Goal: Information Seeking & Learning: Find contact information

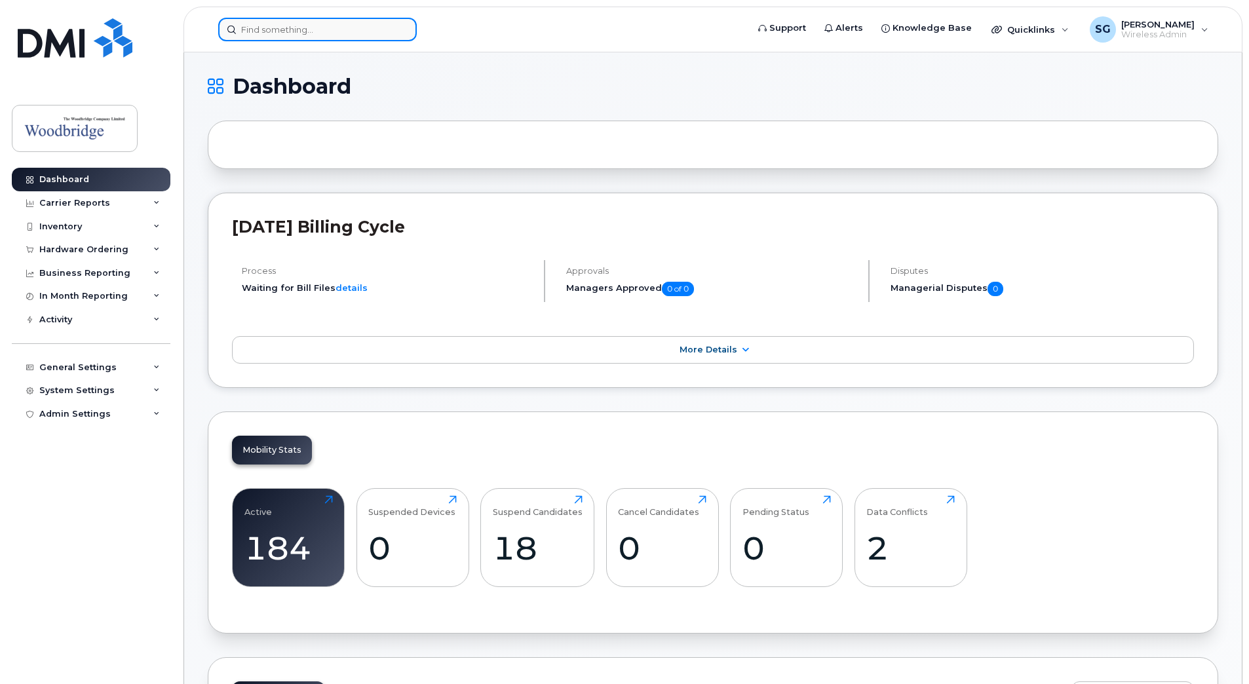
click at [291, 31] on input at bounding box center [317, 30] width 198 height 24
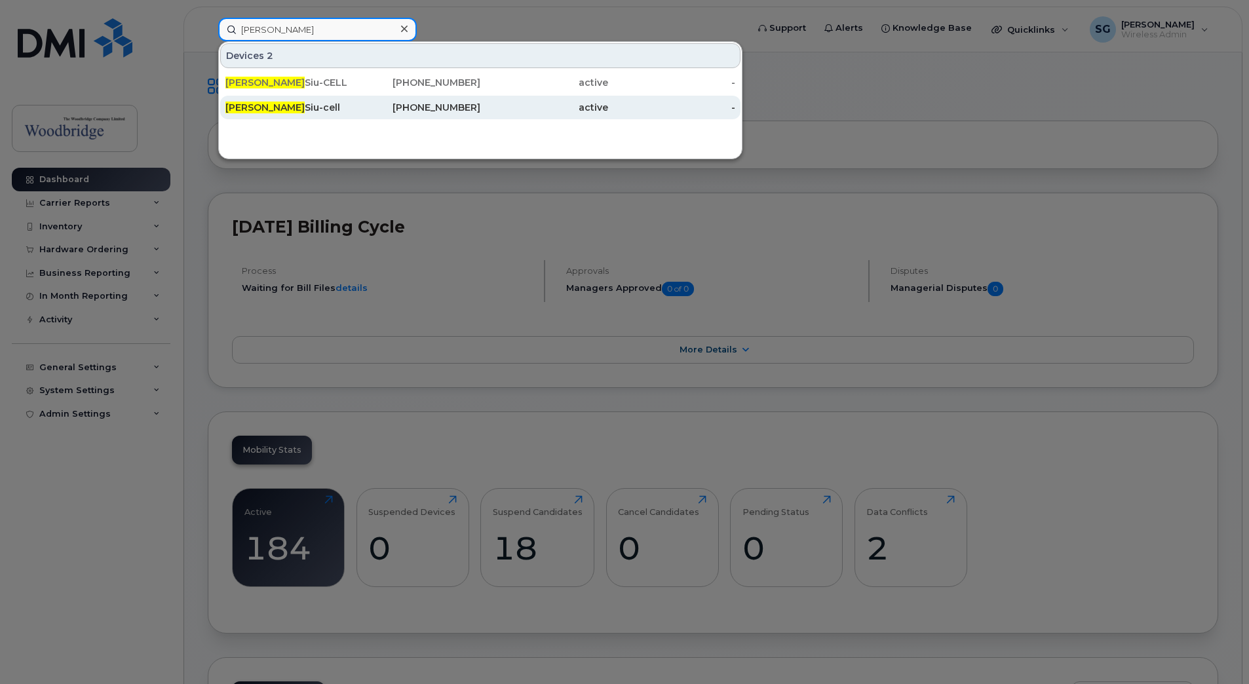
type input "keith"
click at [293, 105] on div "Keith Siu-cell" at bounding box center [289, 107] width 128 height 13
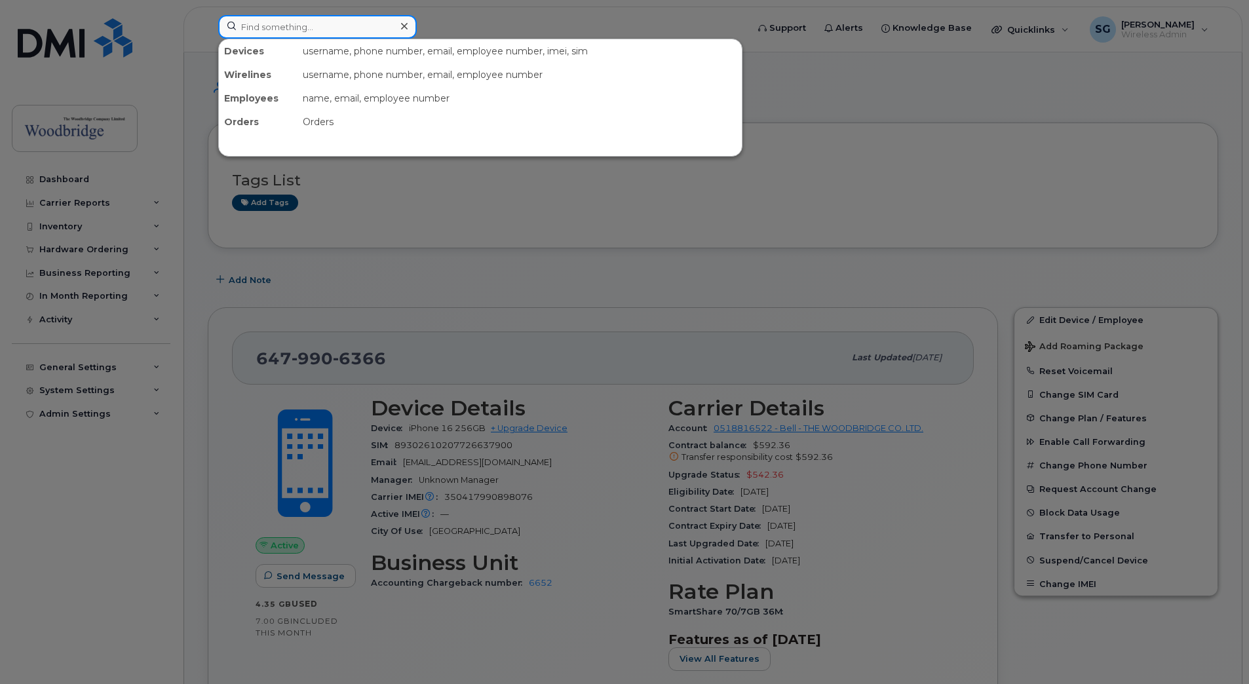
click at [284, 26] on input at bounding box center [317, 27] width 198 height 24
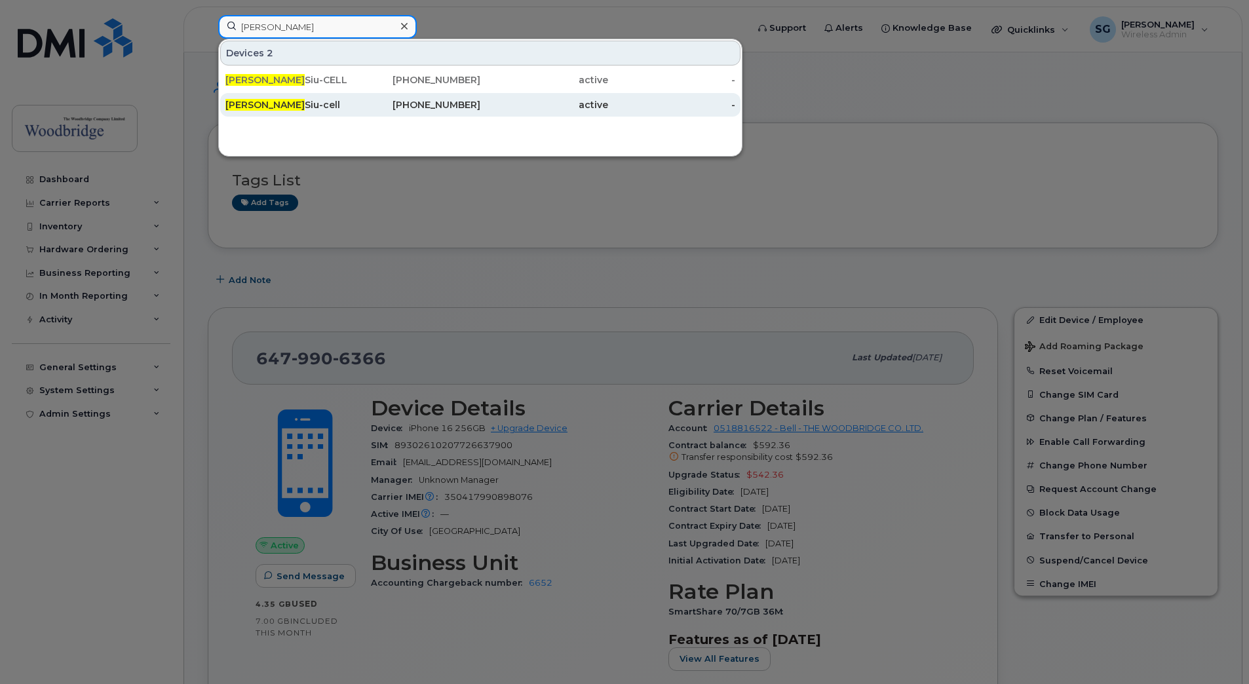
type input "[PERSON_NAME]"
click at [451, 106] on div "[PHONE_NUMBER]" at bounding box center [417, 104] width 128 height 13
click at [408, 102] on div "[PHONE_NUMBER]" at bounding box center [417, 104] width 128 height 13
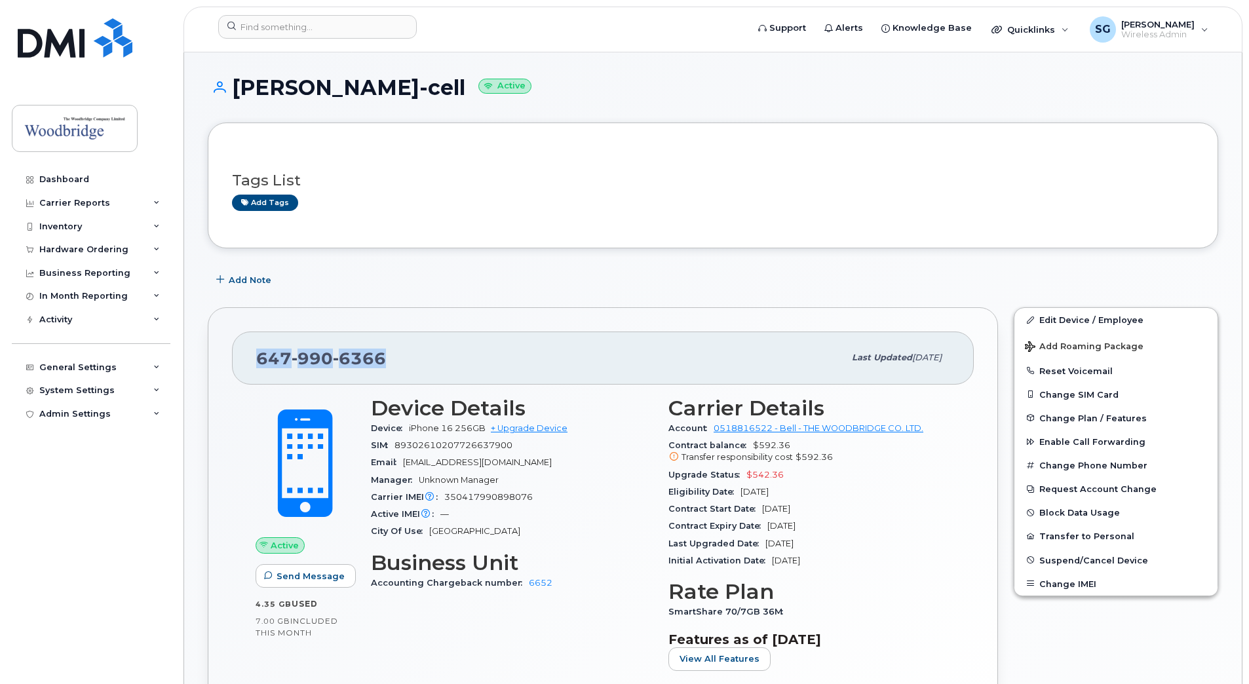
drag, startPoint x: 392, startPoint y: 356, endPoint x: 255, endPoint y: 358, distance: 136.9
click at [253, 358] on div "647 990 6366 Last updated Oct 07, 2025" at bounding box center [603, 357] width 742 height 52
drag, startPoint x: 255, startPoint y: 358, endPoint x: 289, endPoint y: 370, distance: 36.0
drag, startPoint x: 289, startPoint y: 370, endPoint x: 274, endPoint y: 357, distance: 19.5
copy span "647 990 6366"
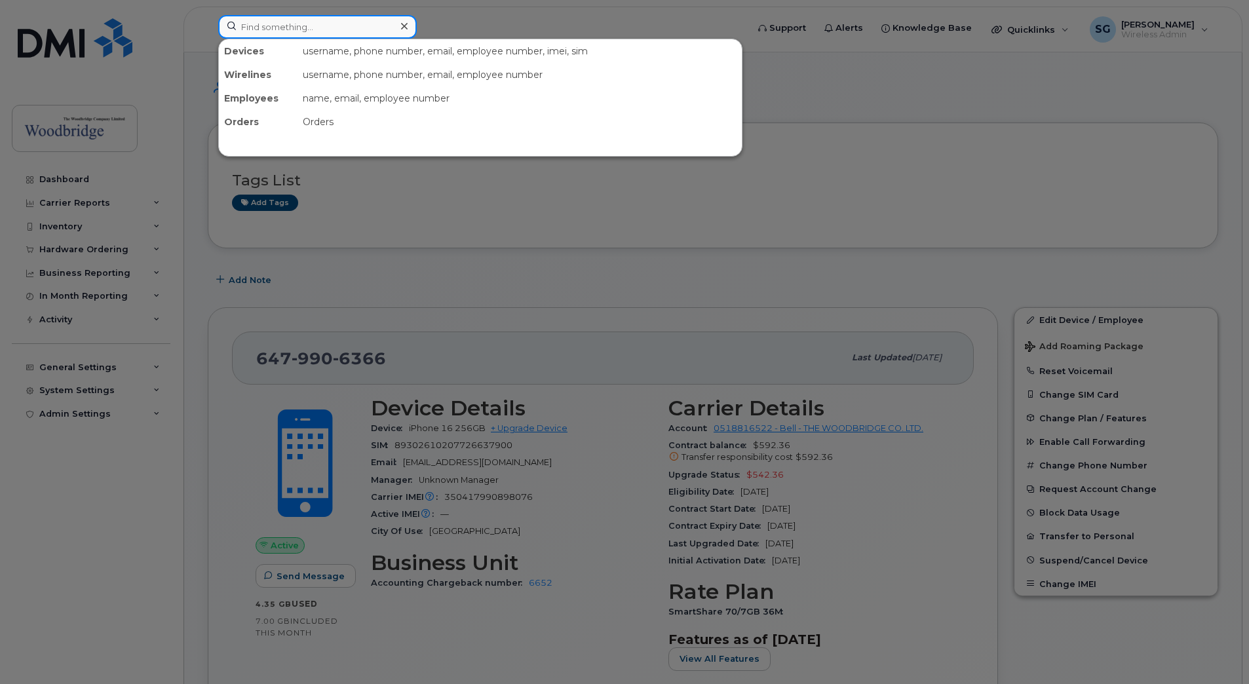
click at [293, 18] on input at bounding box center [317, 27] width 198 height 24
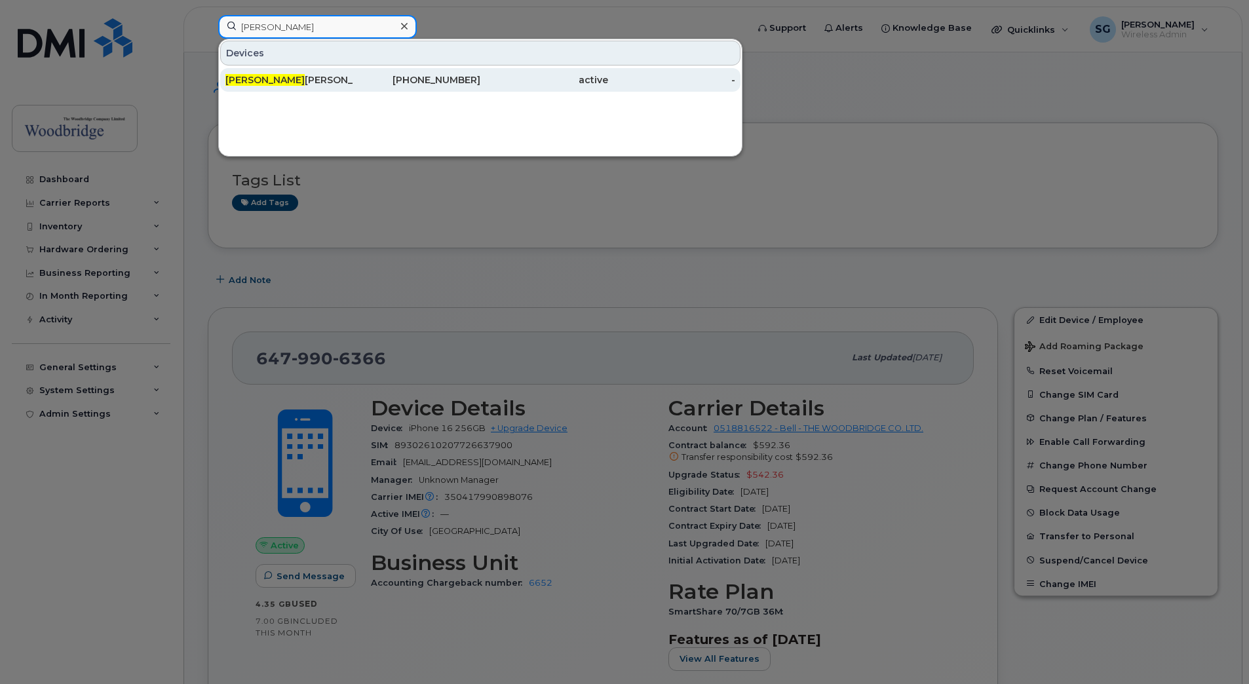
type input "sarfraz"
click at [288, 78] on div "Sarfraz Maredia" at bounding box center [289, 79] width 128 height 13
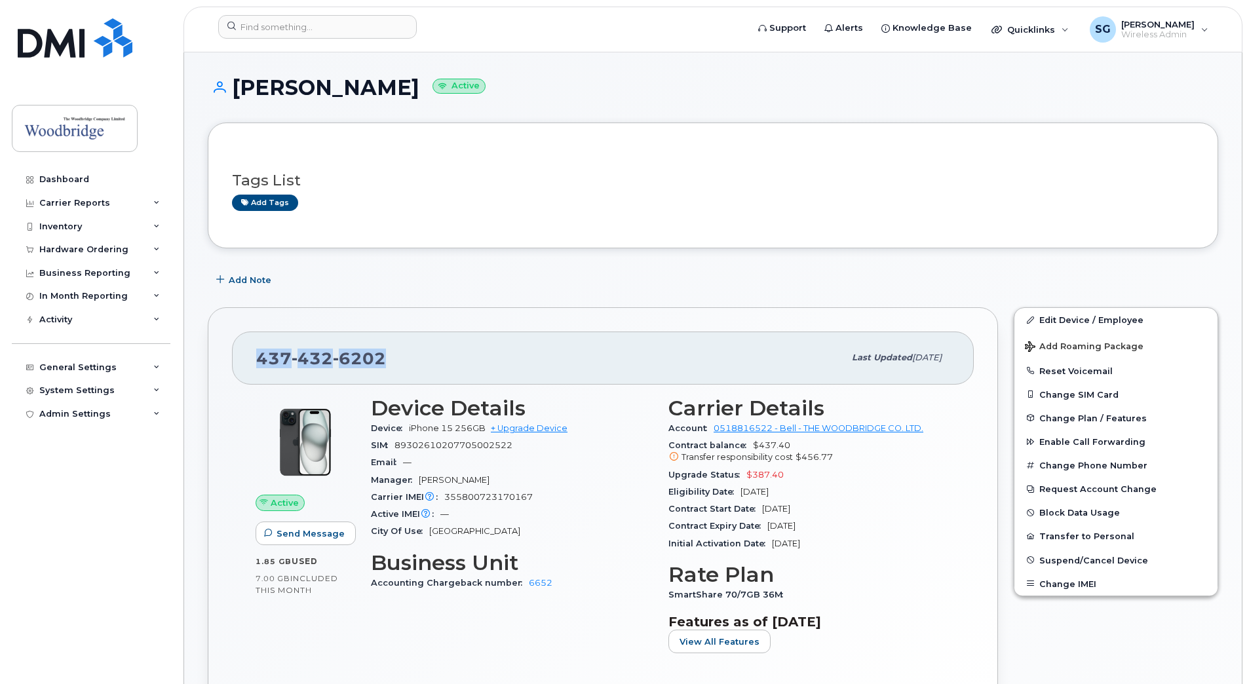
drag, startPoint x: 386, startPoint y: 355, endPoint x: 258, endPoint y: 360, distance: 128.5
click at [258, 360] on div "437 432 6202" at bounding box center [550, 358] width 588 height 28
drag, startPoint x: 258, startPoint y: 360, endPoint x: 265, endPoint y: 358, distance: 7.5
copy span "437 432 6202"
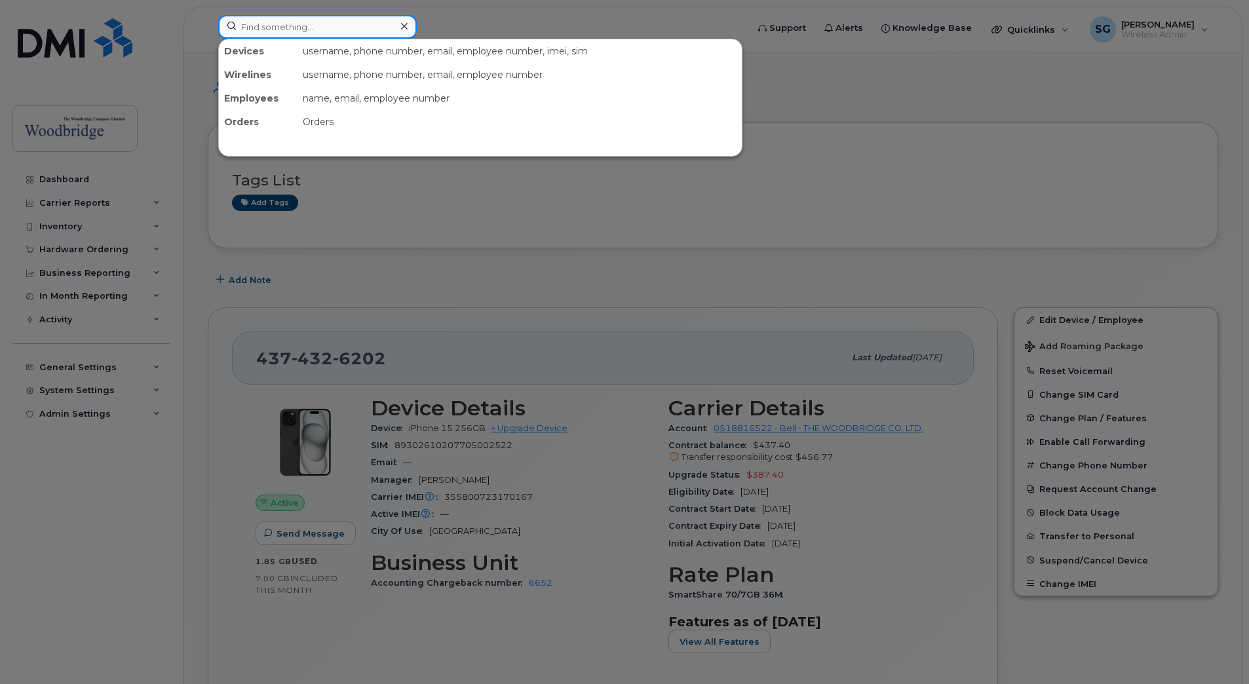
click at [355, 27] on input at bounding box center [317, 27] width 198 height 24
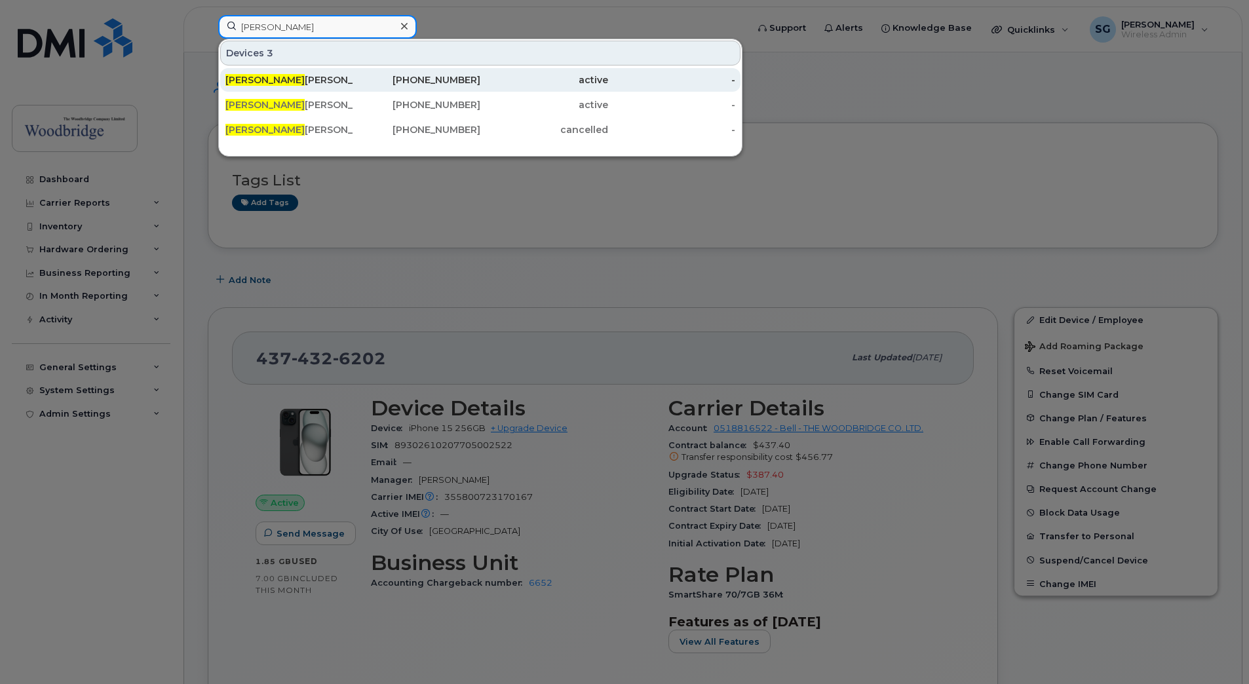
type input "james"
click at [297, 77] on div "James Morrison-cell" at bounding box center [289, 79] width 128 height 13
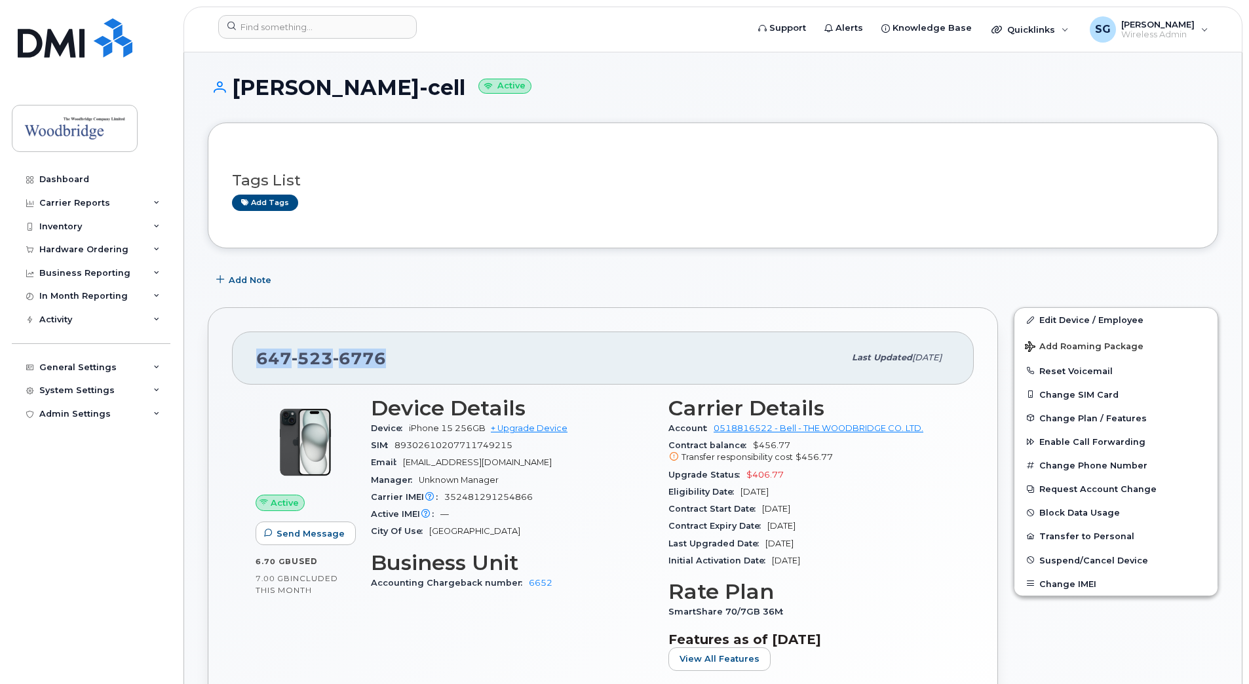
drag, startPoint x: 381, startPoint y: 358, endPoint x: 259, endPoint y: 360, distance: 122.5
click at [259, 360] on span "[PHONE_NUMBER]" at bounding box center [321, 358] width 130 height 20
drag, startPoint x: 259, startPoint y: 360, endPoint x: 269, endPoint y: 358, distance: 10.2
copy span "647 523 6776"
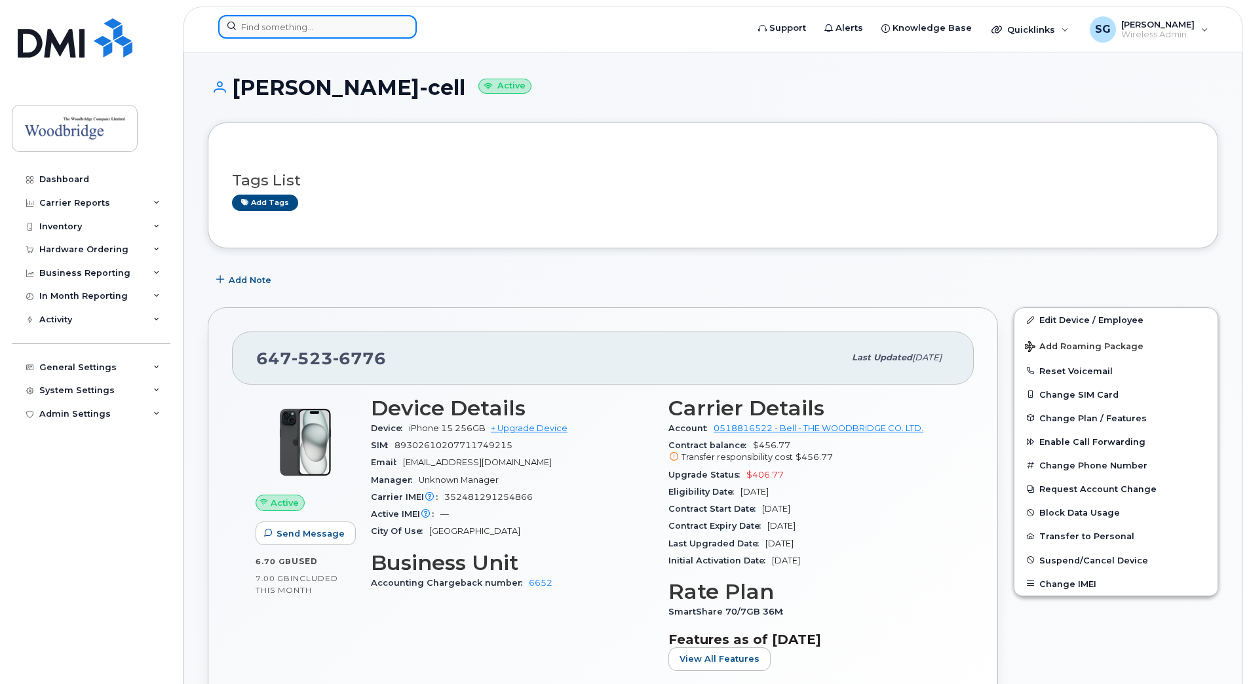
click at [263, 32] on input at bounding box center [317, 27] width 198 height 24
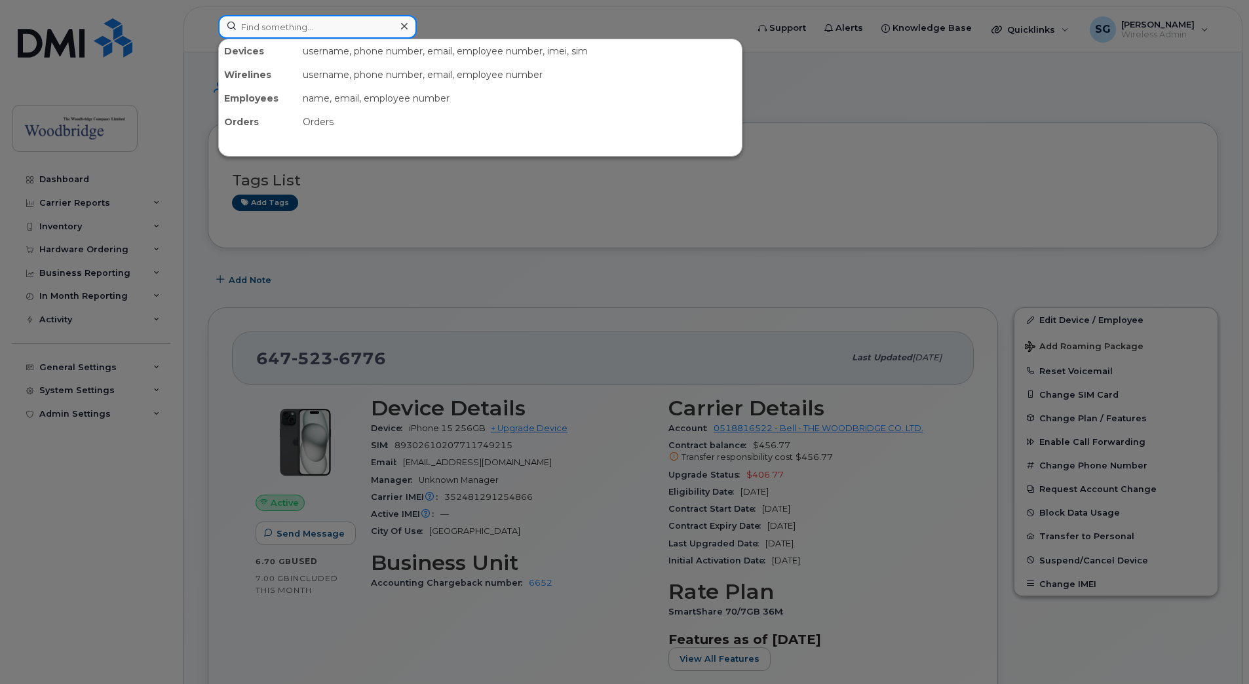
click at [263, 32] on input at bounding box center [317, 27] width 198 height 24
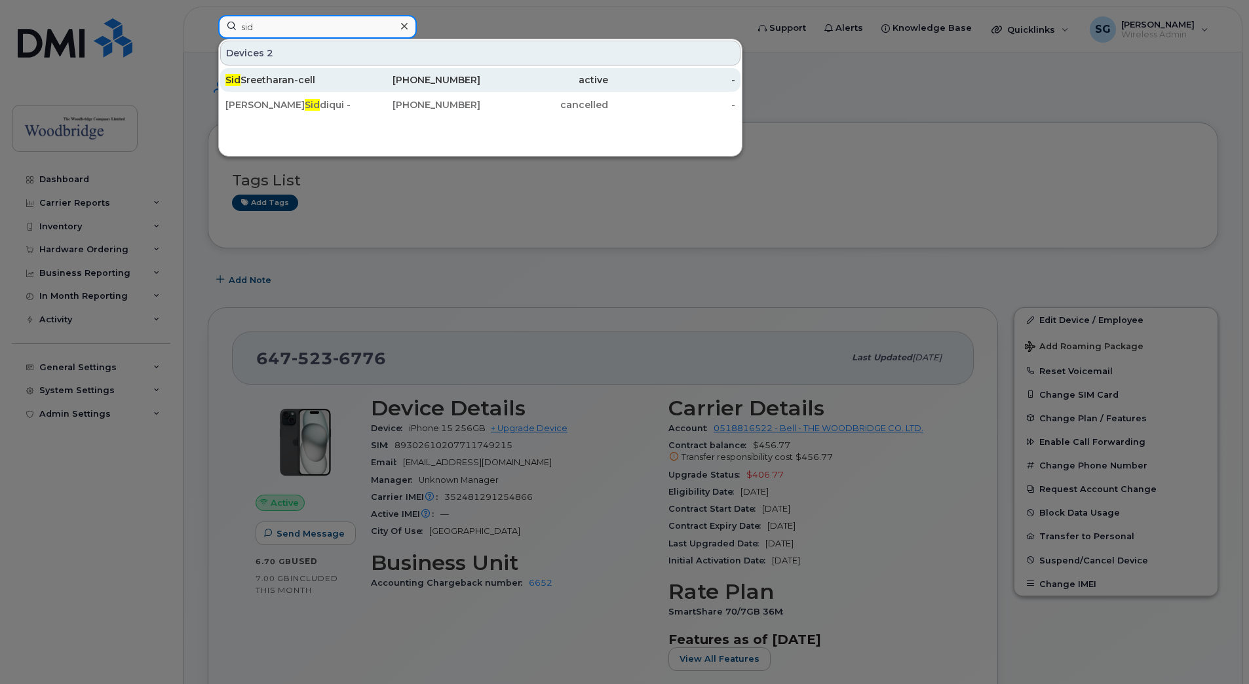
type input "sid"
click at [277, 81] on div "Sid Sreetharan-cell" at bounding box center [289, 79] width 128 height 13
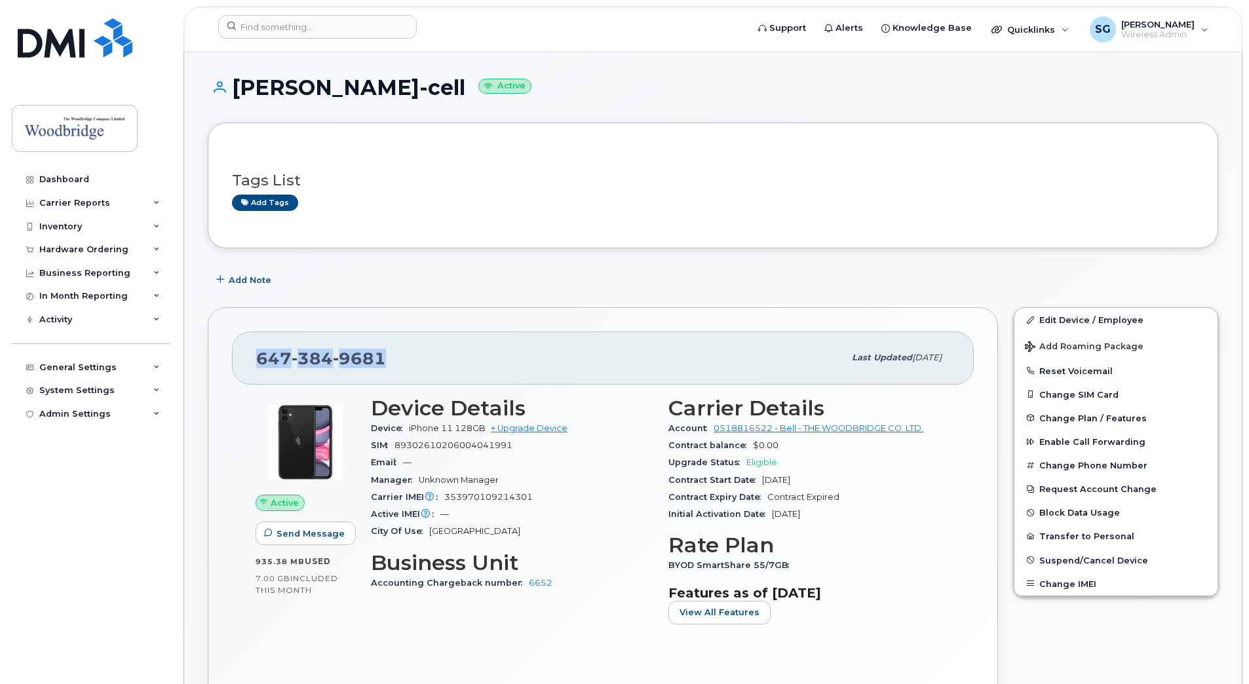
drag, startPoint x: 384, startPoint y: 354, endPoint x: 257, endPoint y: 358, distance: 126.5
click at [257, 358] on div "[PHONE_NUMBER]" at bounding box center [550, 358] width 588 height 28
drag, startPoint x: 257, startPoint y: 358, endPoint x: 264, endPoint y: 359, distance: 6.6
copy span "647 384 9681"
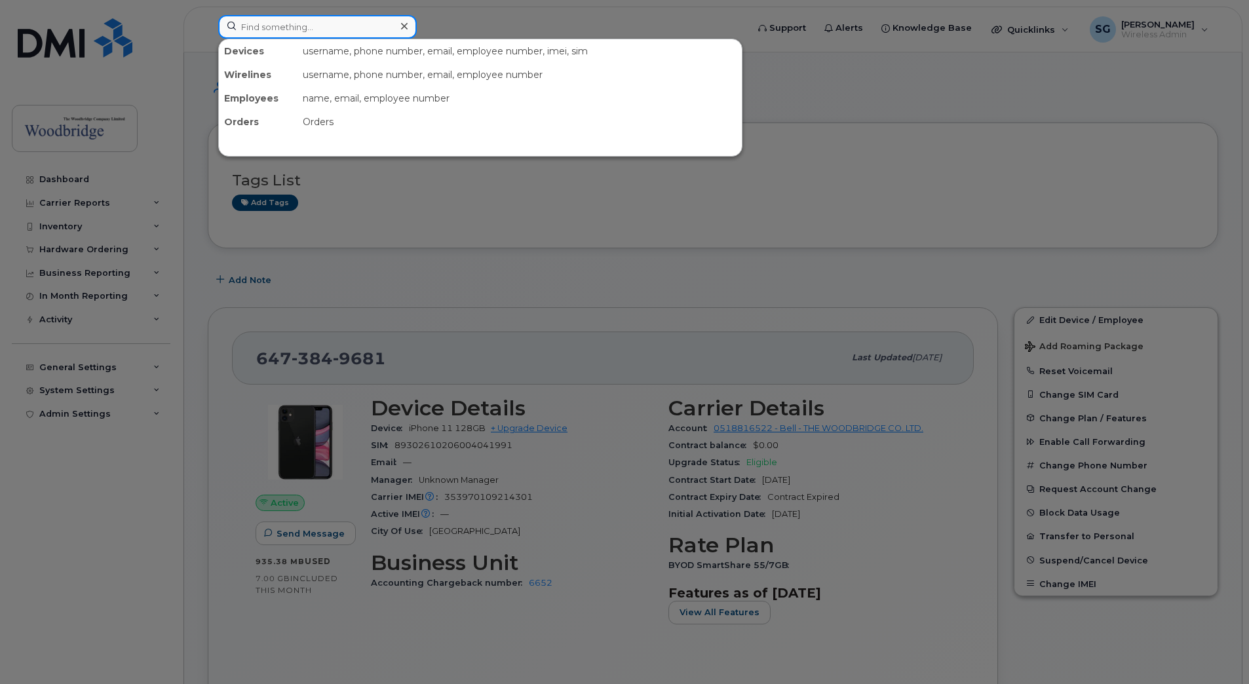
click at [248, 26] on input at bounding box center [317, 27] width 198 height 24
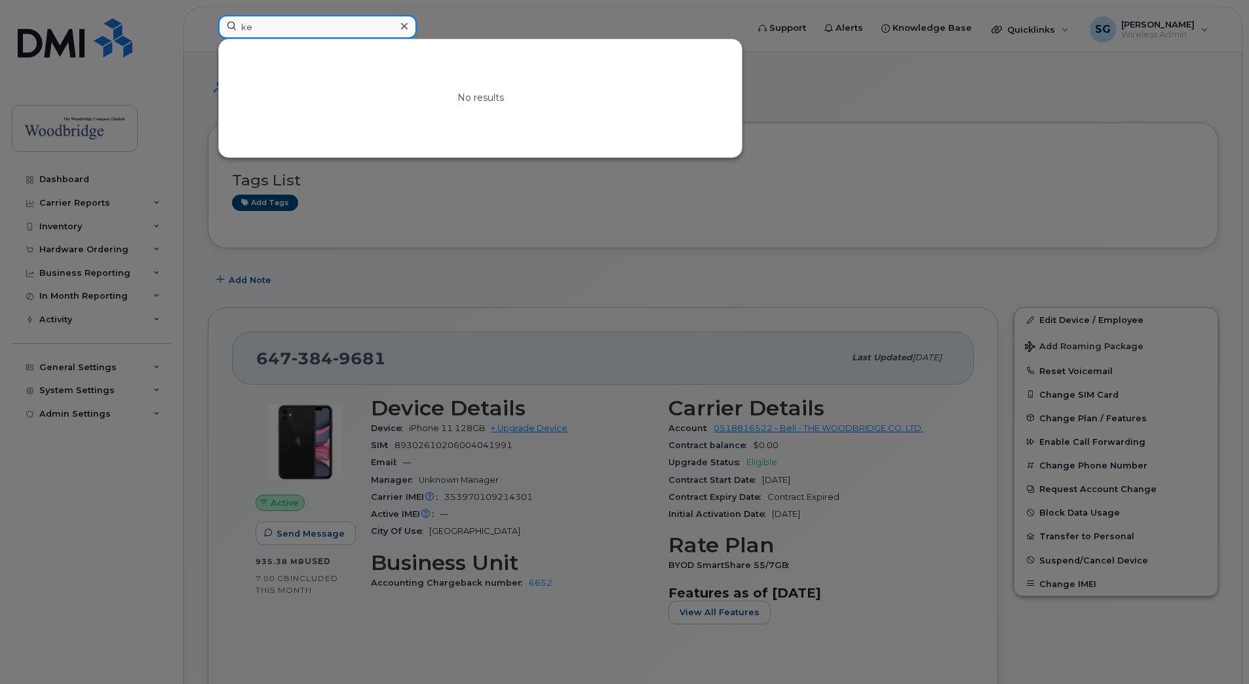
type input "k"
type input "w"
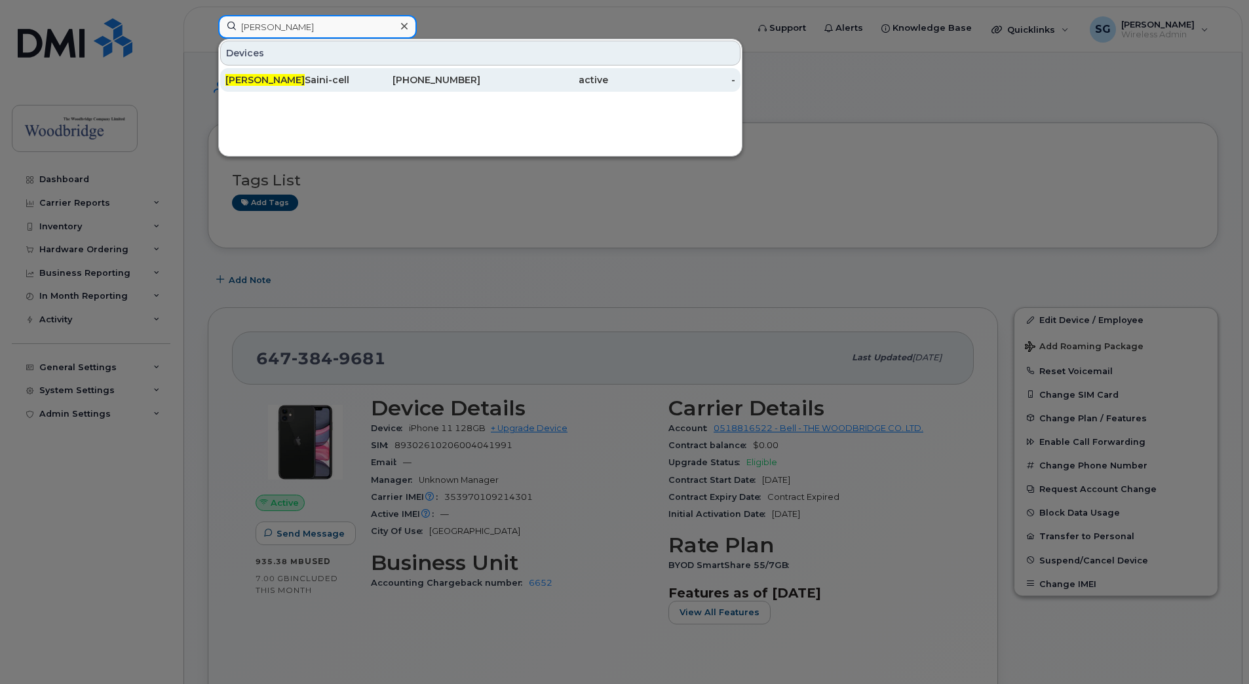
type input "archit"
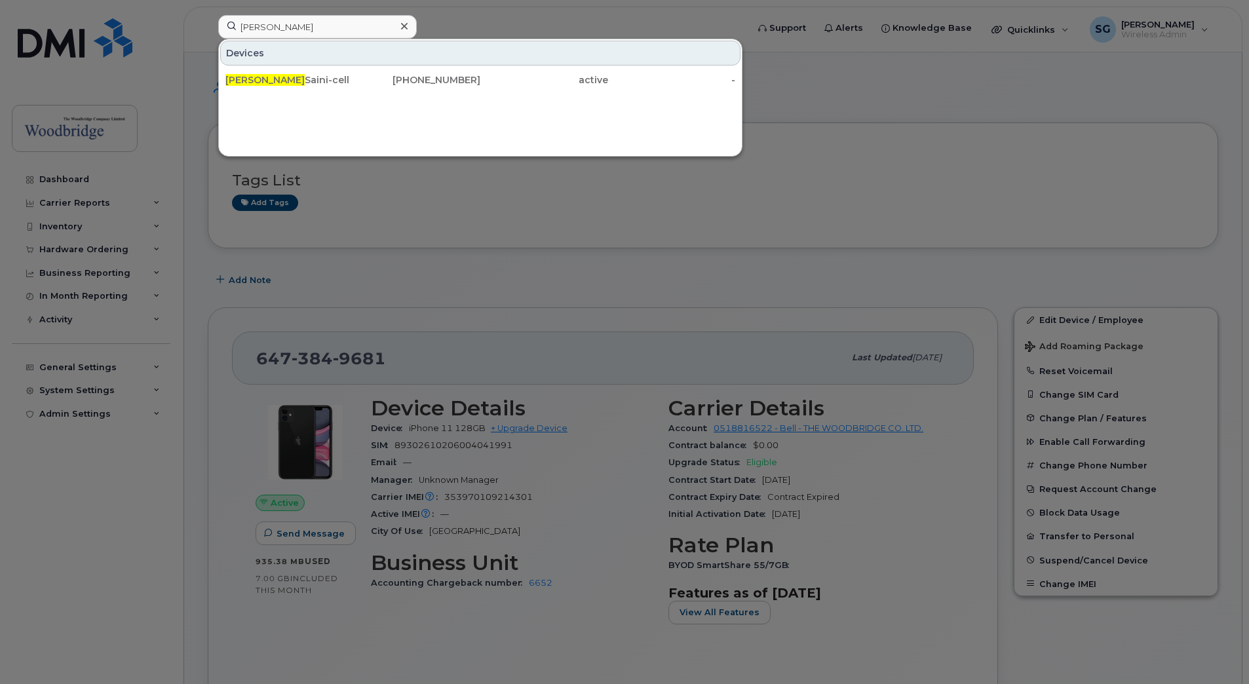
drag, startPoint x: 263, startPoint y: 79, endPoint x: 272, endPoint y: 124, distance: 46.8
click at [265, 79] on div "Archit Saini-cell" at bounding box center [289, 79] width 128 height 13
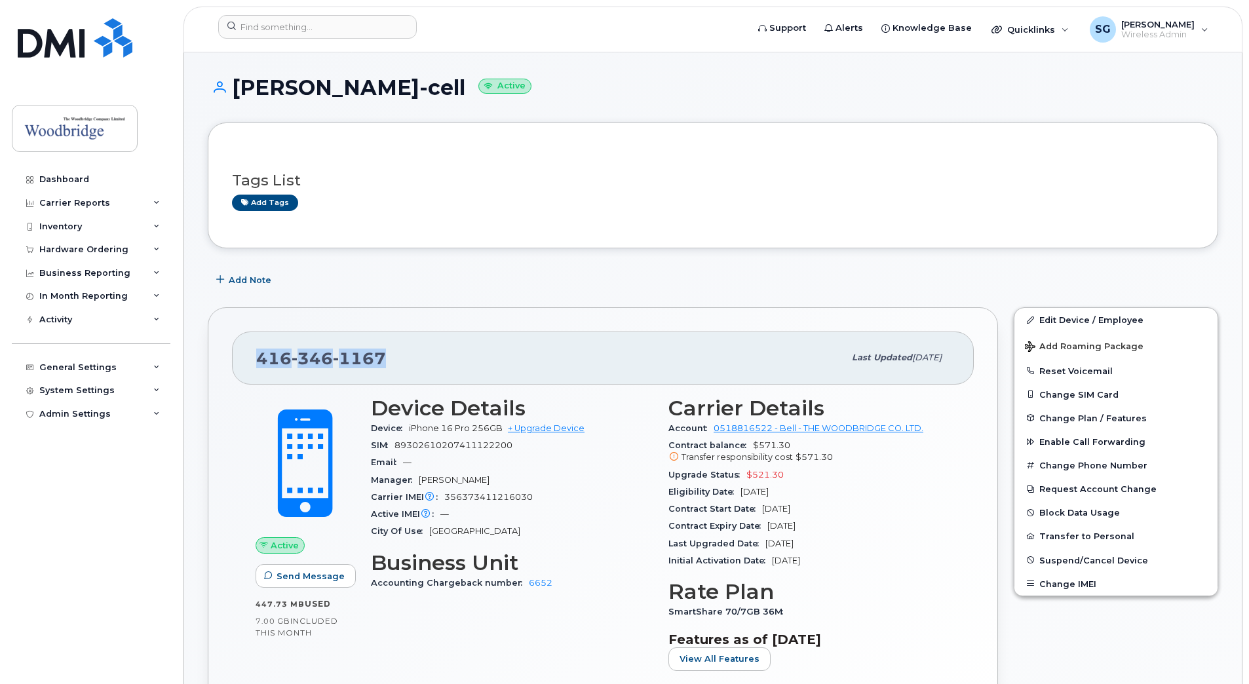
drag, startPoint x: 385, startPoint y: 354, endPoint x: 257, endPoint y: 358, distance: 127.8
click at [257, 358] on div "[PHONE_NUMBER]" at bounding box center [550, 358] width 588 height 28
drag, startPoint x: 257, startPoint y: 358, endPoint x: 268, endPoint y: 359, distance: 10.6
copy span "[PHONE_NUMBER]"
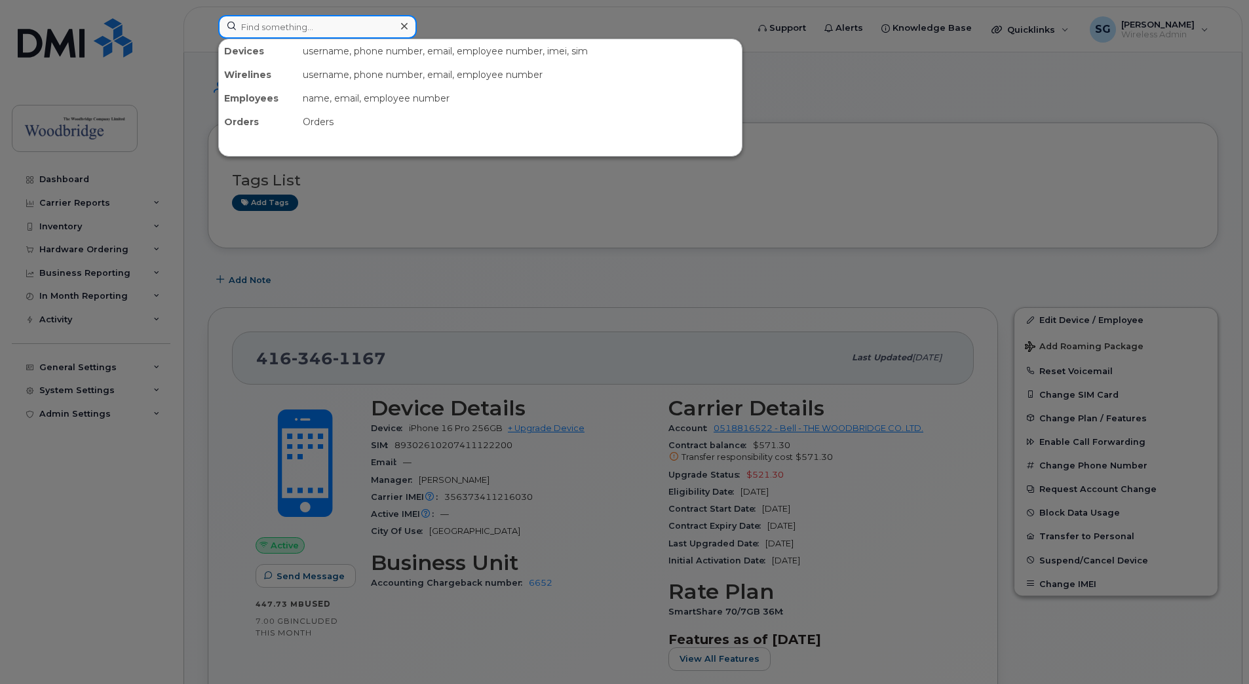
click at [301, 34] on input at bounding box center [317, 27] width 198 height 24
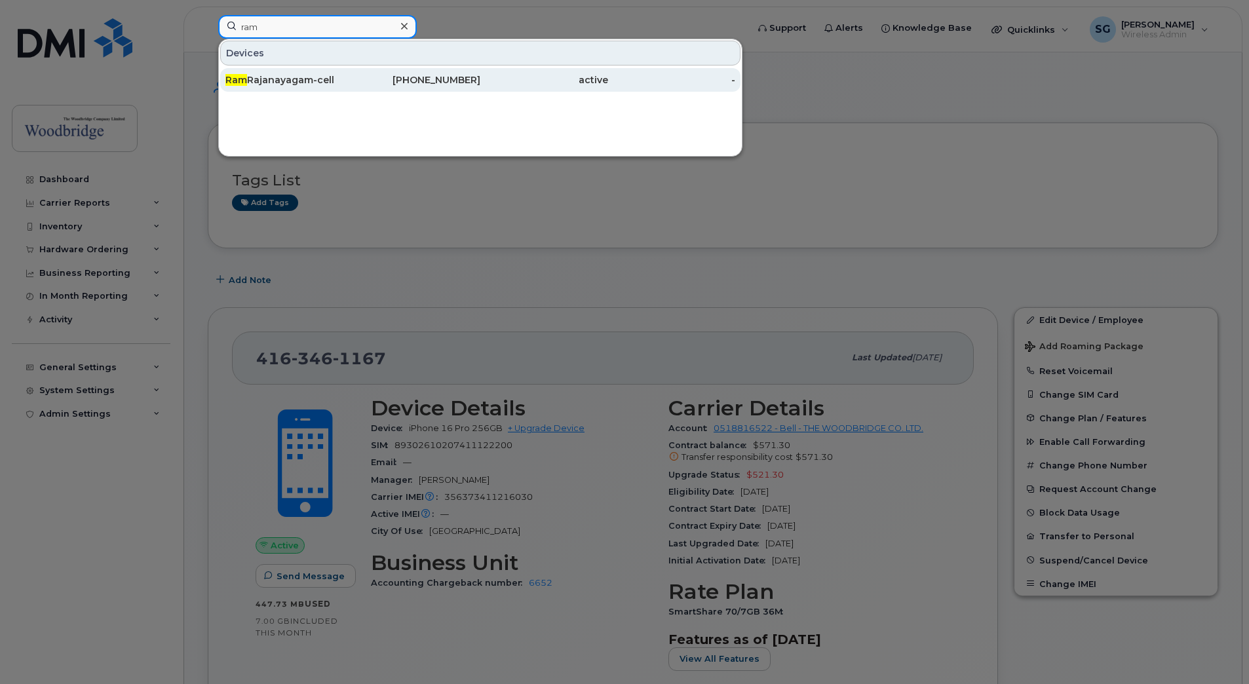
type input "ram"
click at [296, 87] on div "Ram Rajanayagam-cell" at bounding box center [289, 80] width 128 height 24
click at [294, 84] on div "Ram Rajanayagam-cell" at bounding box center [289, 79] width 128 height 13
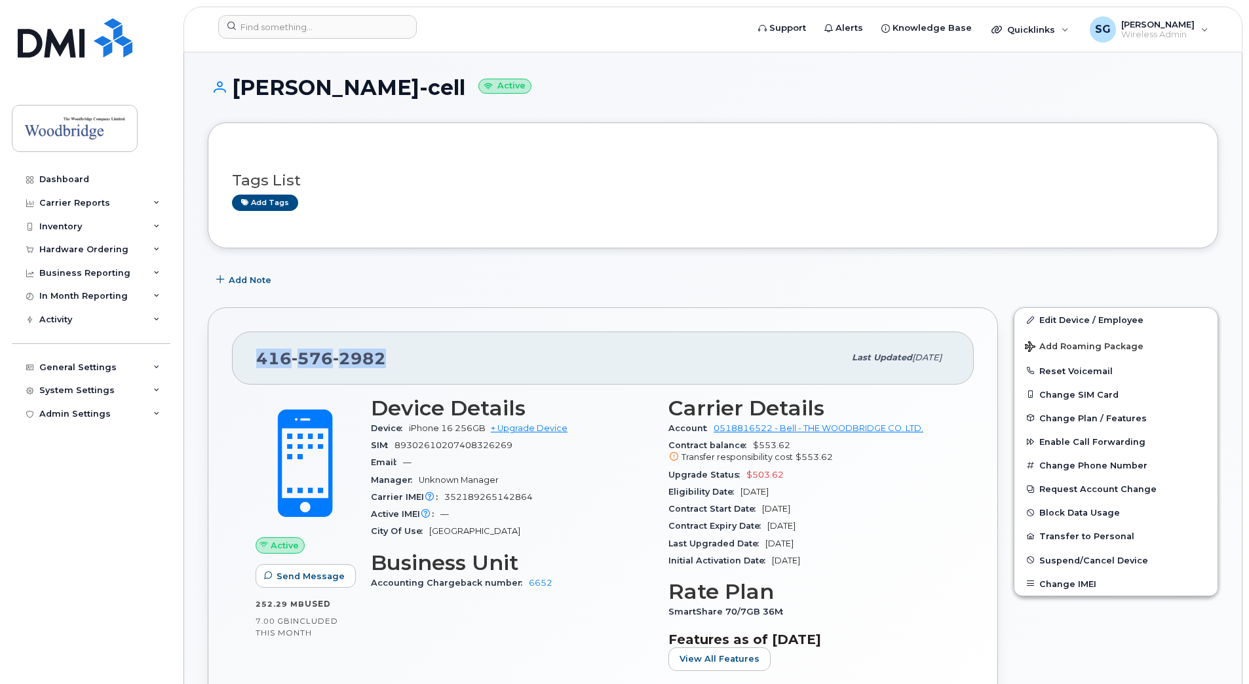
drag, startPoint x: 388, startPoint y: 351, endPoint x: 261, endPoint y: 357, distance: 127.9
click at [261, 357] on div "[PHONE_NUMBER]" at bounding box center [550, 358] width 588 height 28
drag, startPoint x: 261, startPoint y: 357, endPoint x: 269, endPoint y: 358, distance: 7.9
copy span "[PHONE_NUMBER]"
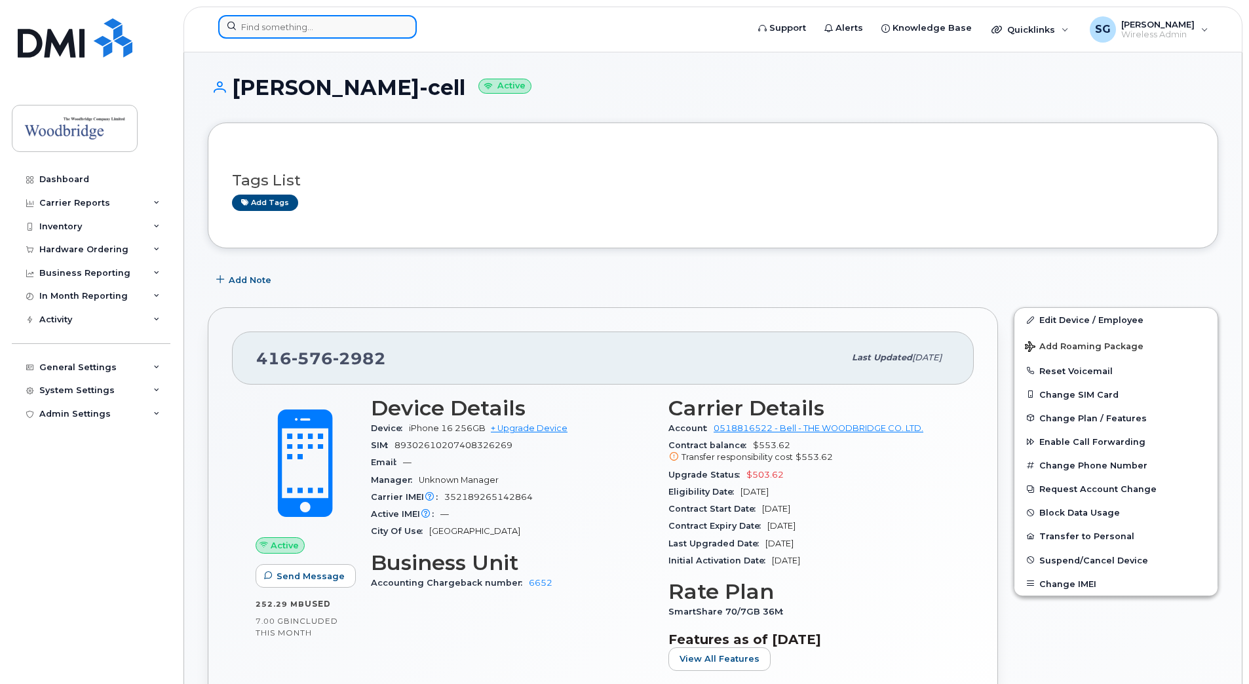
click at [272, 29] on input at bounding box center [317, 27] width 198 height 24
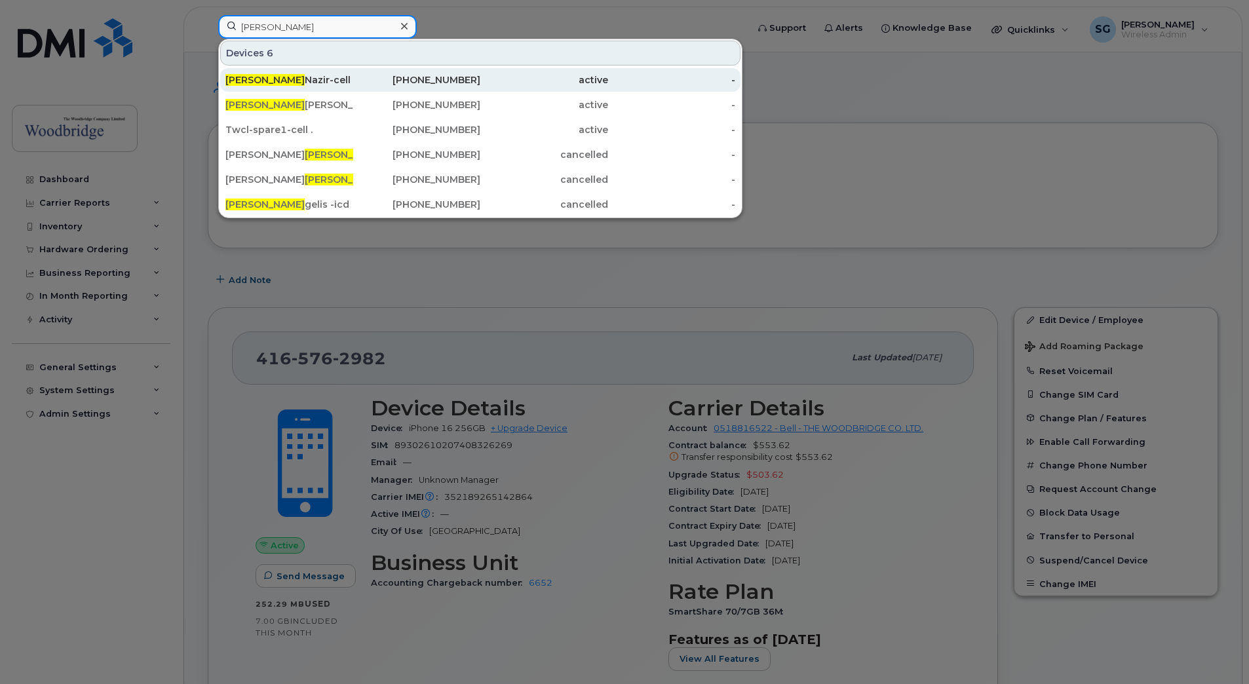
type input "[PERSON_NAME]"
click at [272, 73] on div "[PERSON_NAME]-cell" at bounding box center [289, 80] width 128 height 24
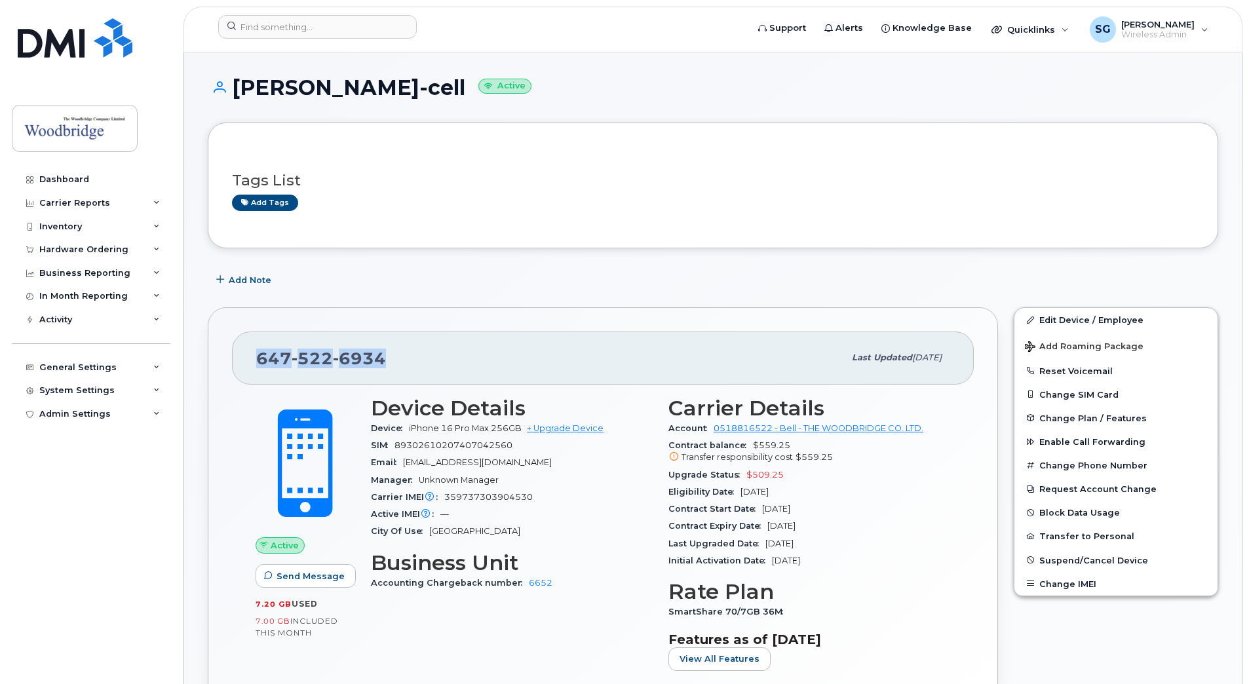
drag, startPoint x: 401, startPoint y: 353, endPoint x: 251, endPoint y: 359, distance: 150.1
click at [251, 359] on div "[PHONE_NUMBER] Last updated [DATE]" at bounding box center [603, 357] width 742 height 52
copy span "[PHONE_NUMBER]"
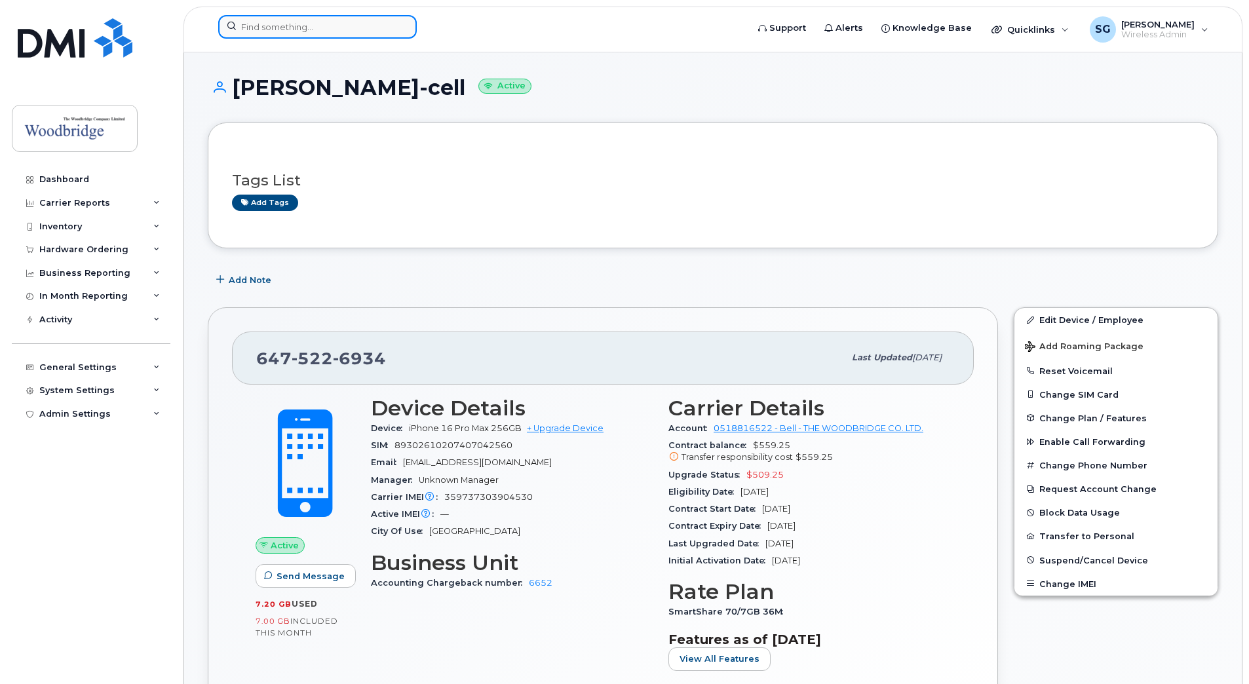
click at [248, 30] on input at bounding box center [317, 27] width 198 height 24
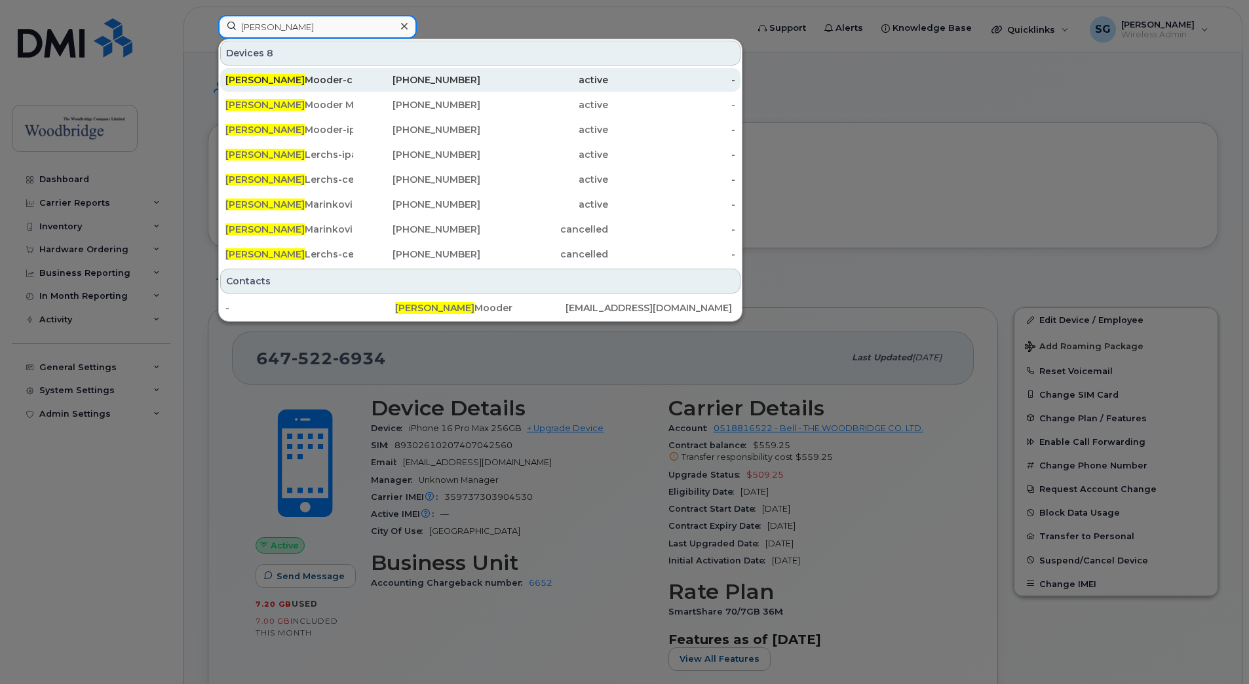
type input "[PERSON_NAME]"
click at [274, 77] on div "[PERSON_NAME]-cell" at bounding box center [289, 79] width 128 height 13
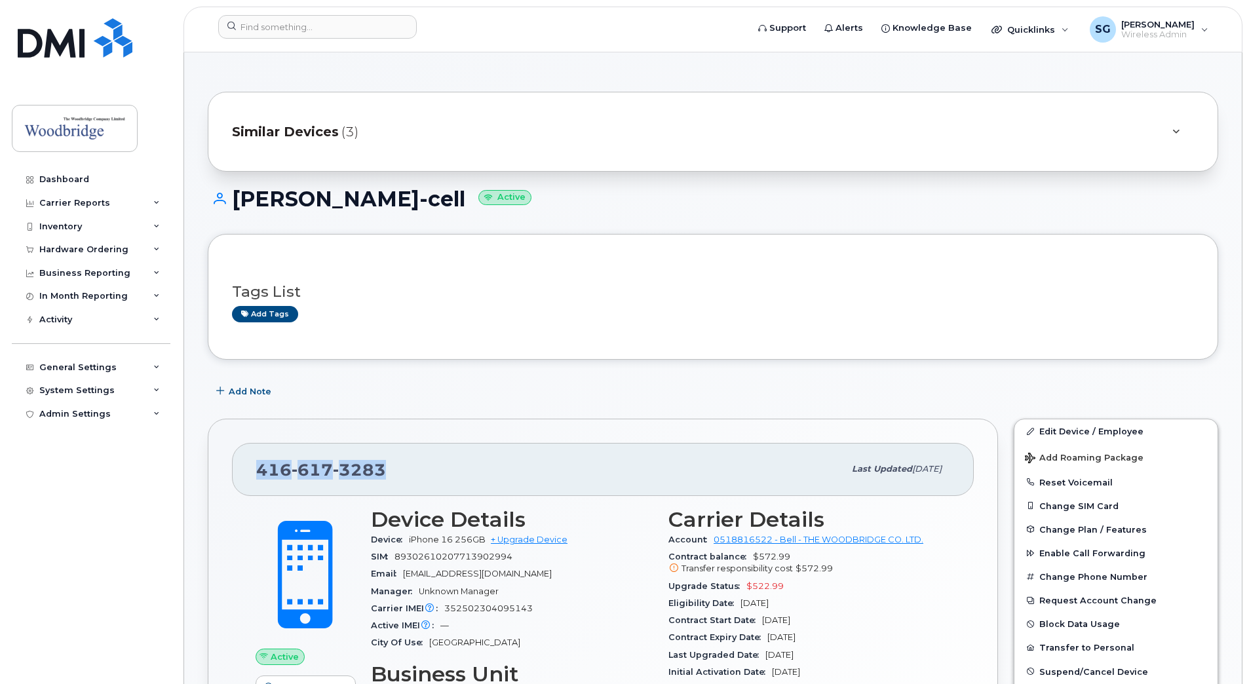
drag, startPoint x: 389, startPoint y: 472, endPoint x: 235, endPoint y: 467, distance: 154.0
click at [235, 467] on div "416 617 3283 Last updated Sep 25, 2025" at bounding box center [603, 469] width 742 height 52
drag, startPoint x: 235, startPoint y: 467, endPoint x: 268, endPoint y: 472, distance: 33.2
copy span "416 617 3283"
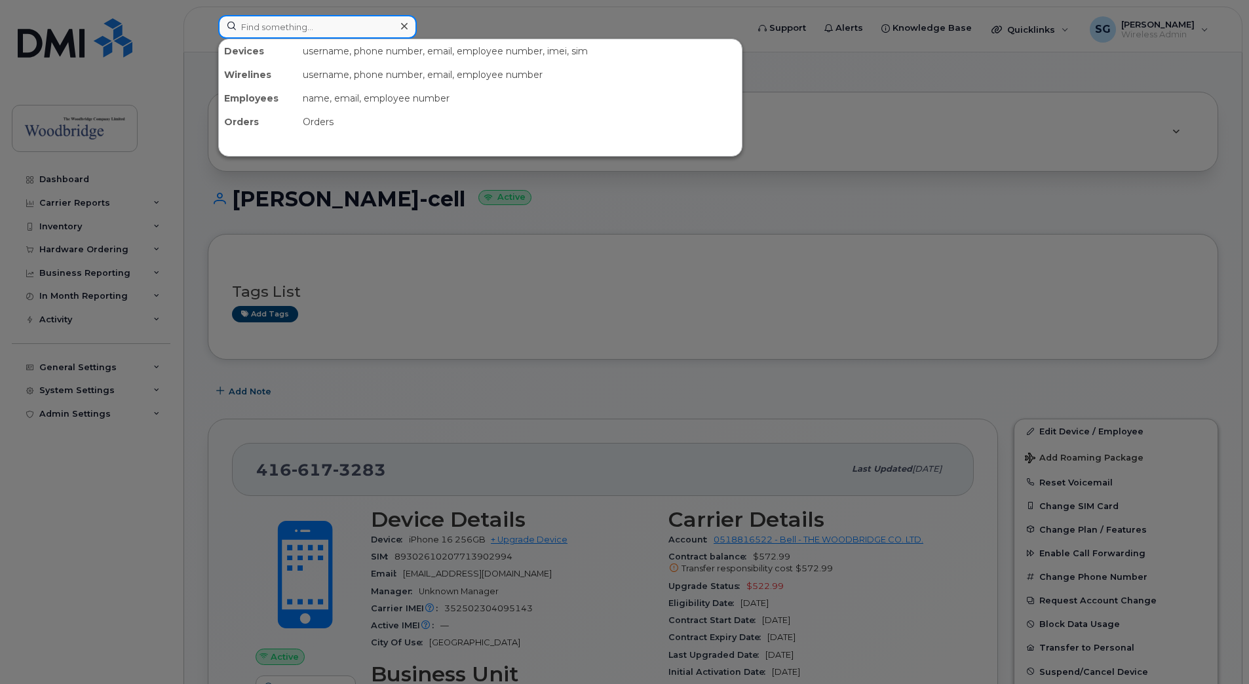
click at [309, 31] on input at bounding box center [317, 27] width 198 height 24
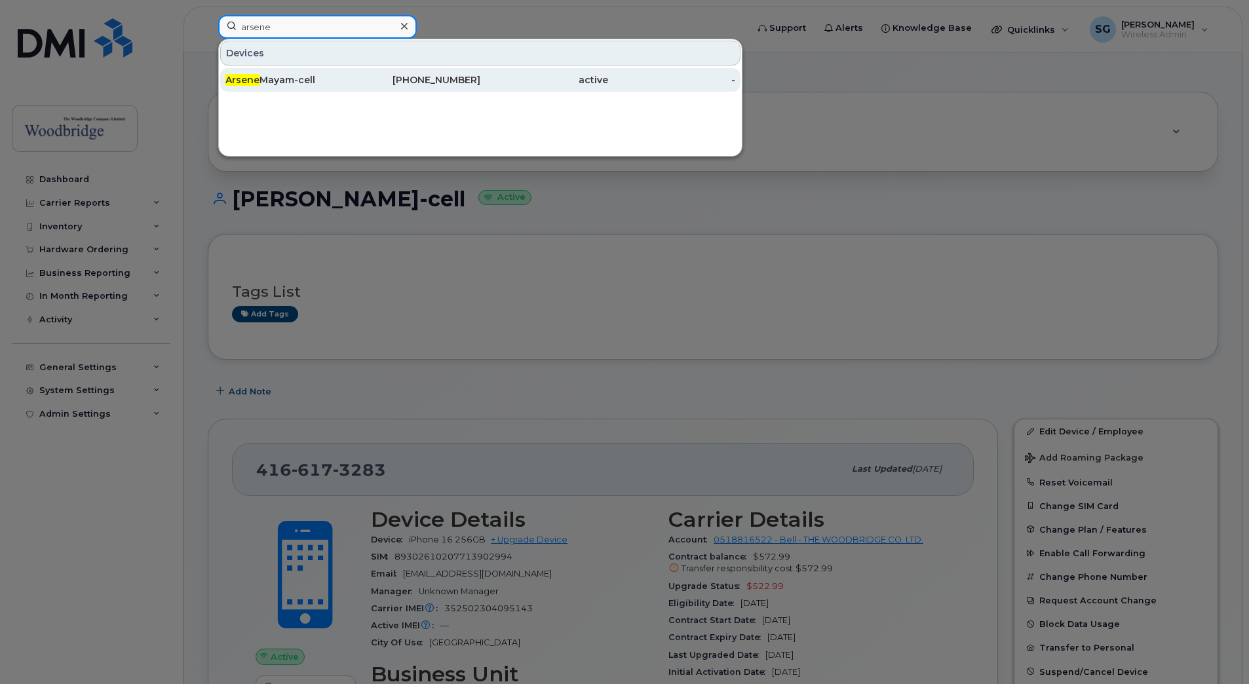
type input "arsene"
click at [291, 75] on div "Arsene Mayam-cell" at bounding box center [289, 79] width 128 height 13
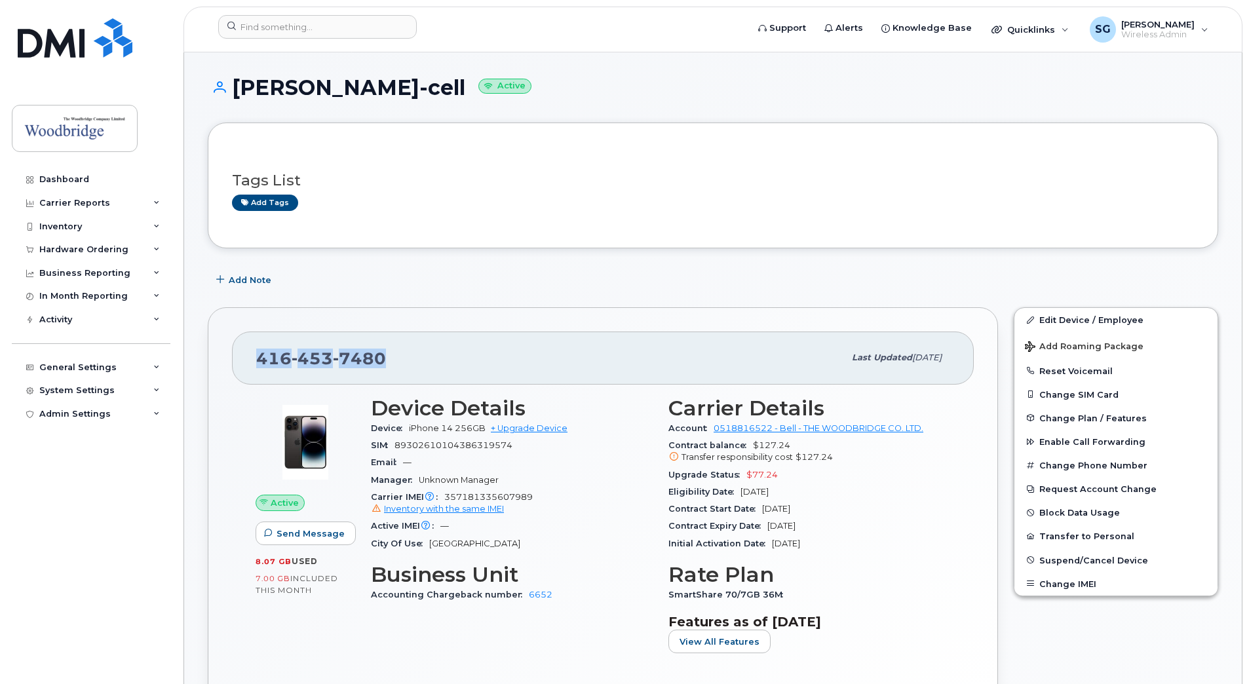
drag, startPoint x: 380, startPoint y: 353, endPoint x: 254, endPoint y: 358, distance: 126.5
click at [254, 358] on div "416 453 7480 Last updated Oct 08, 2025" at bounding box center [603, 357] width 742 height 52
drag, startPoint x: 254, startPoint y: 358, endPoint x: 271, endPoint y: 360, distance: 17.1
copy span "416 453 7480"
